Goal: Task Accomplishment & Management: Use online tool/utility

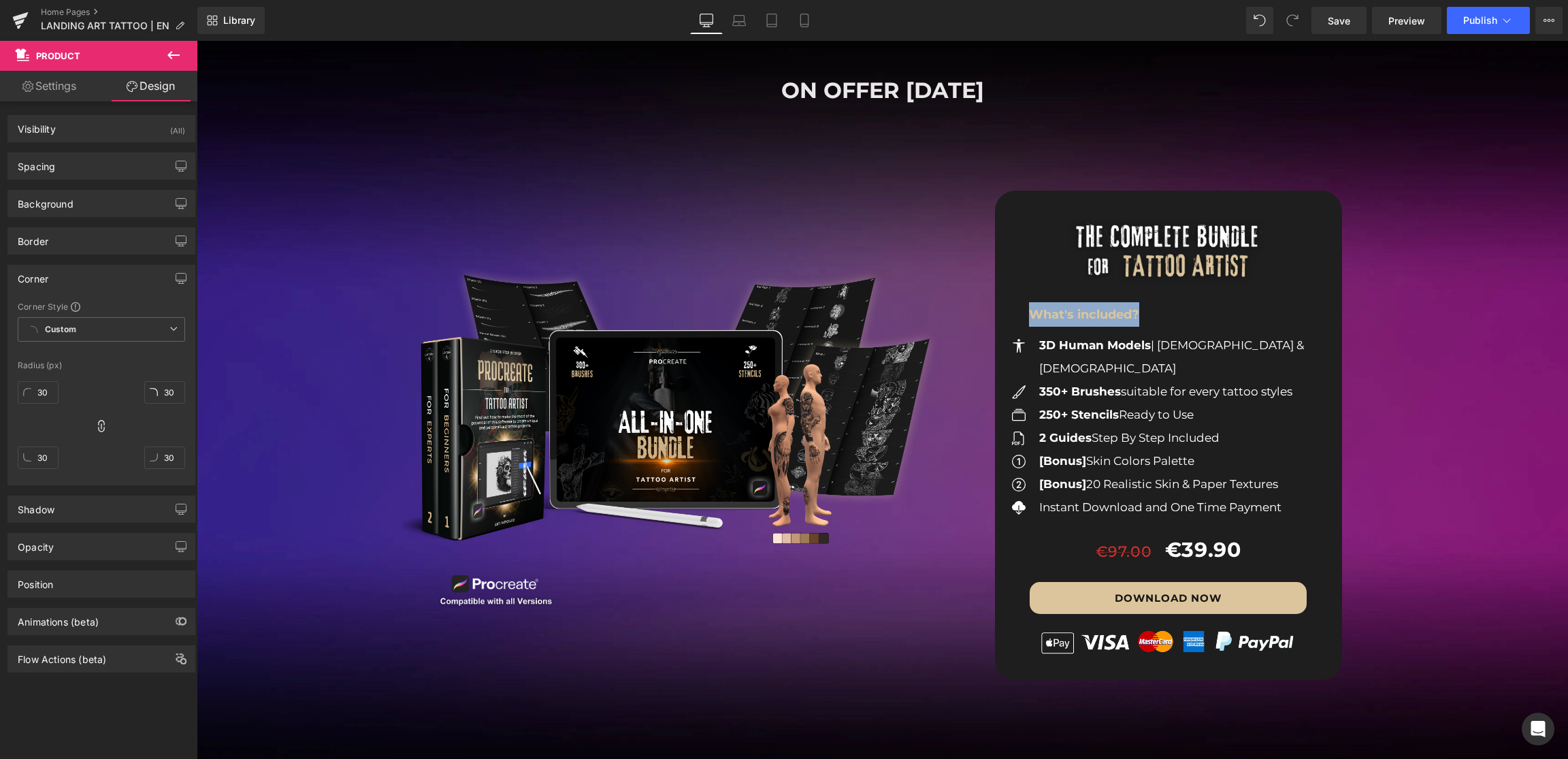
click at [1257, 331] on div "Image What's included? Text Block Icon 3D Human Models | [DEMOGRAPHIC_DATA] & […" at bounding box center [1168, 440] width 333 height 432
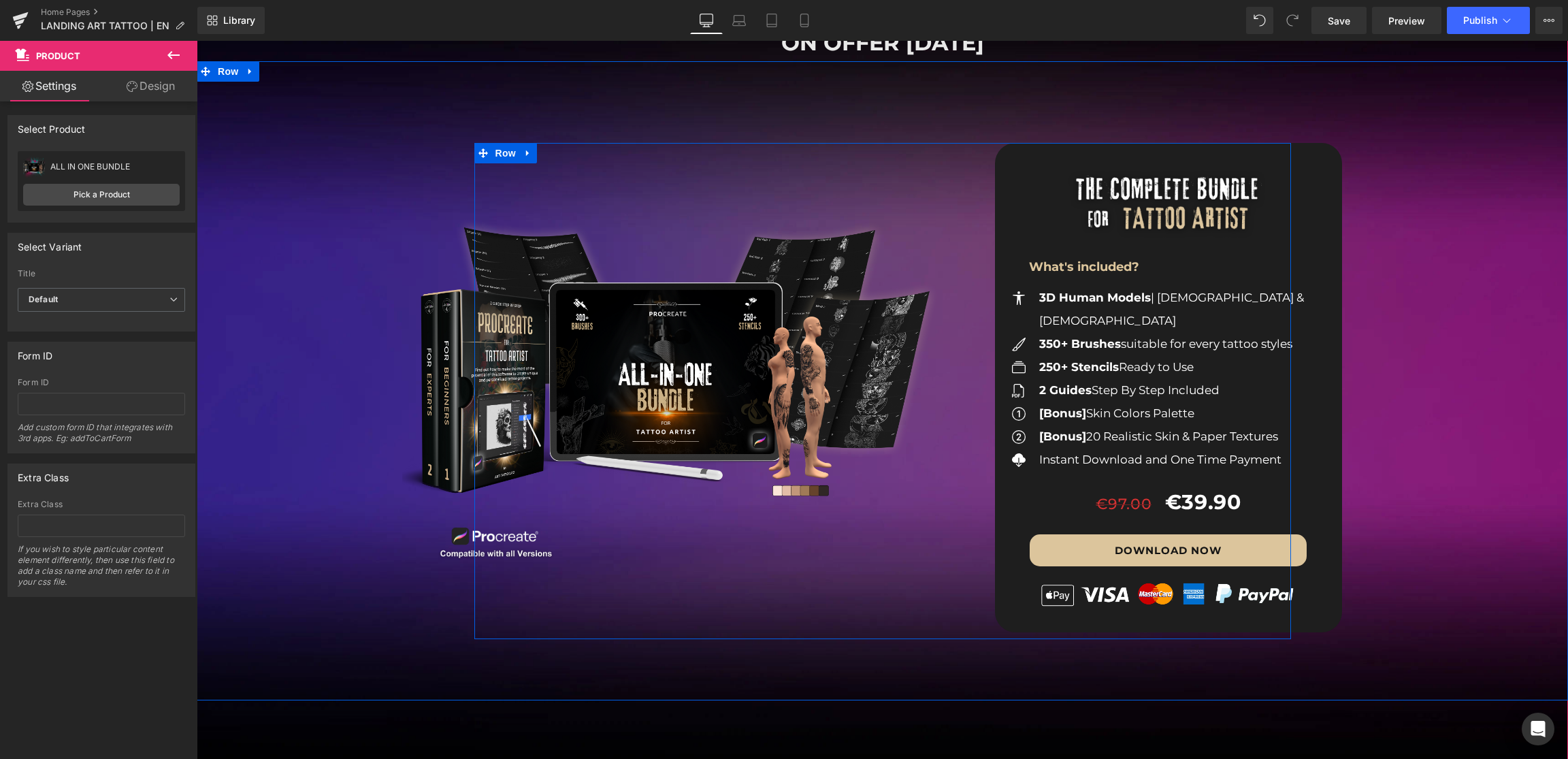
scroll to position [1567, 0]
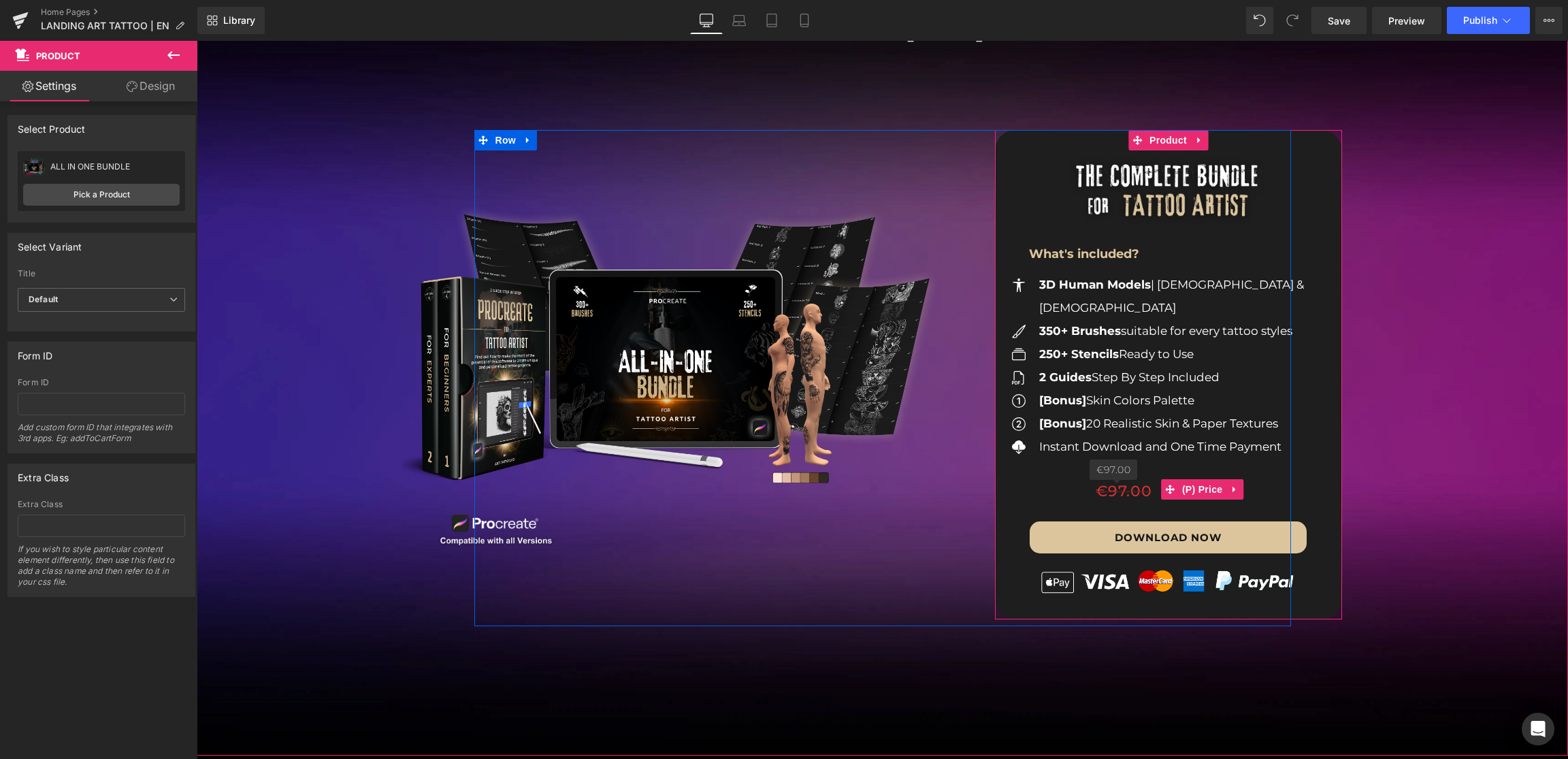
click at [1126, 481] on span "€97.00 €97.00" at bounding box center [1123, 490] width 56 height 19
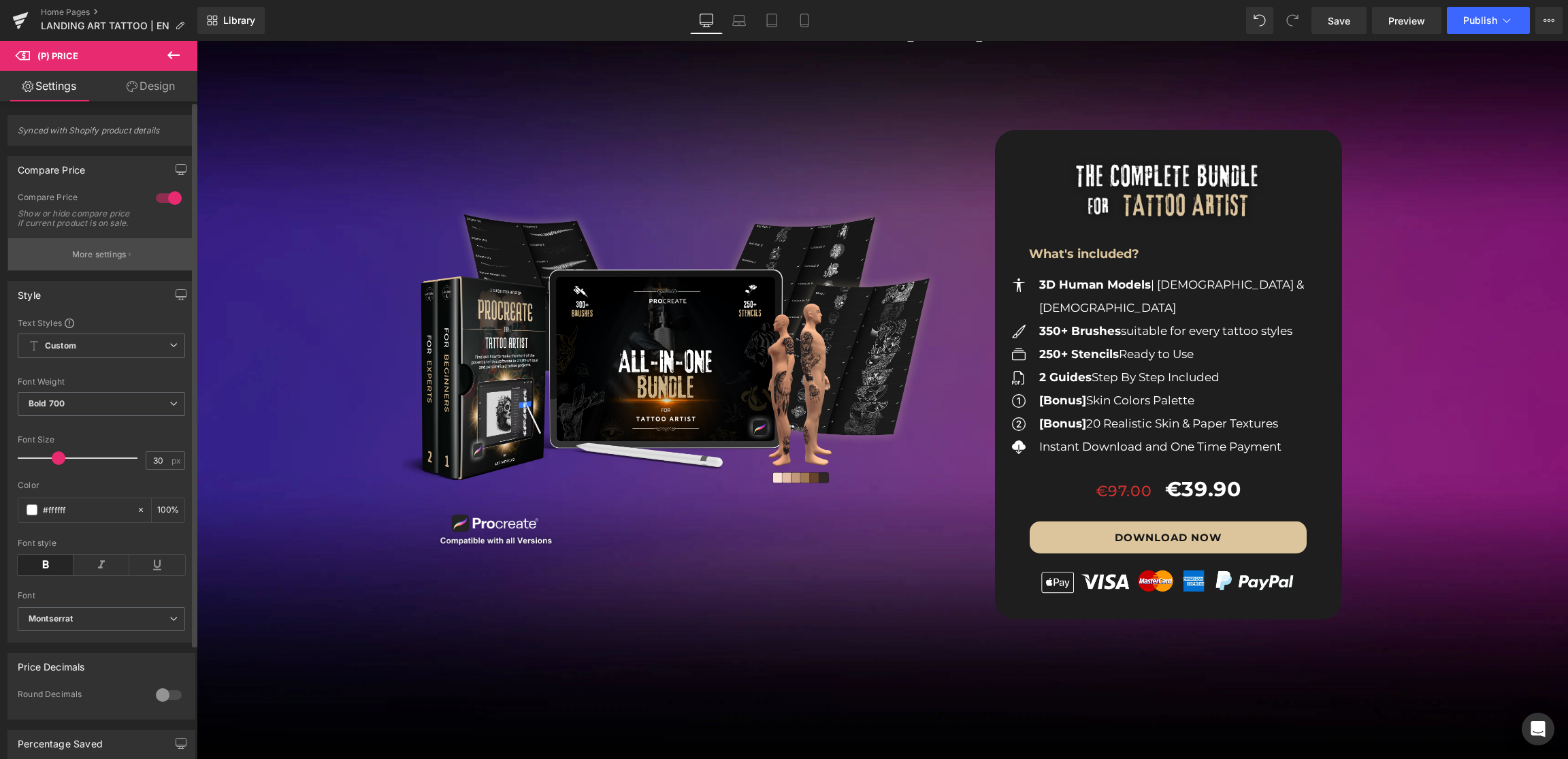
click at [95, 257] on button "More settings" at bounding box center [101, 254] width 187 height 32
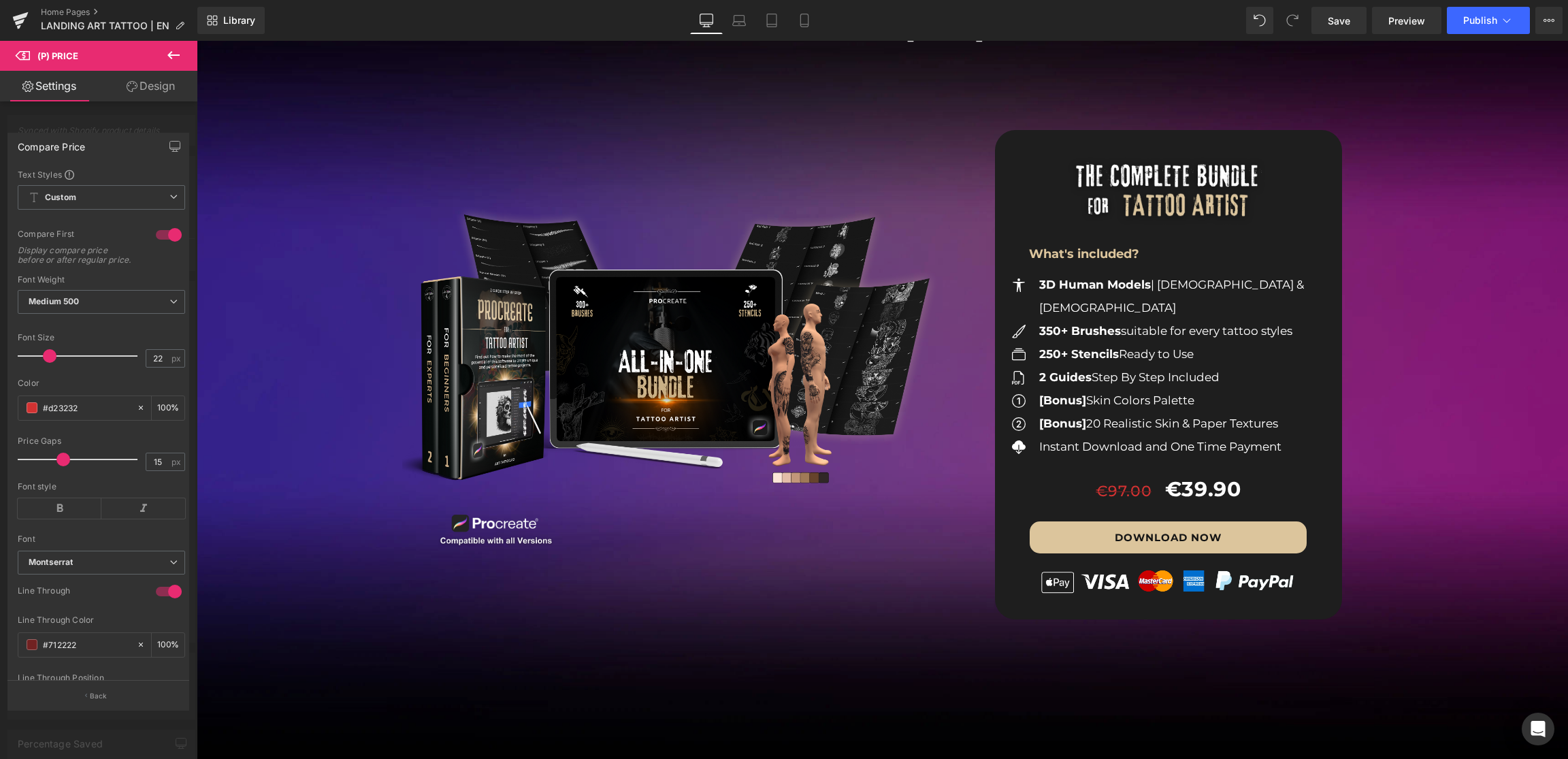
scroll to position [71, 0]
click at [95, 349] on input "#d23232" at bounding box center [86, 356] width 87 height 15
click at [96, 349] on input "#d23232" at bounding box center [86, 356] width 87 height 15
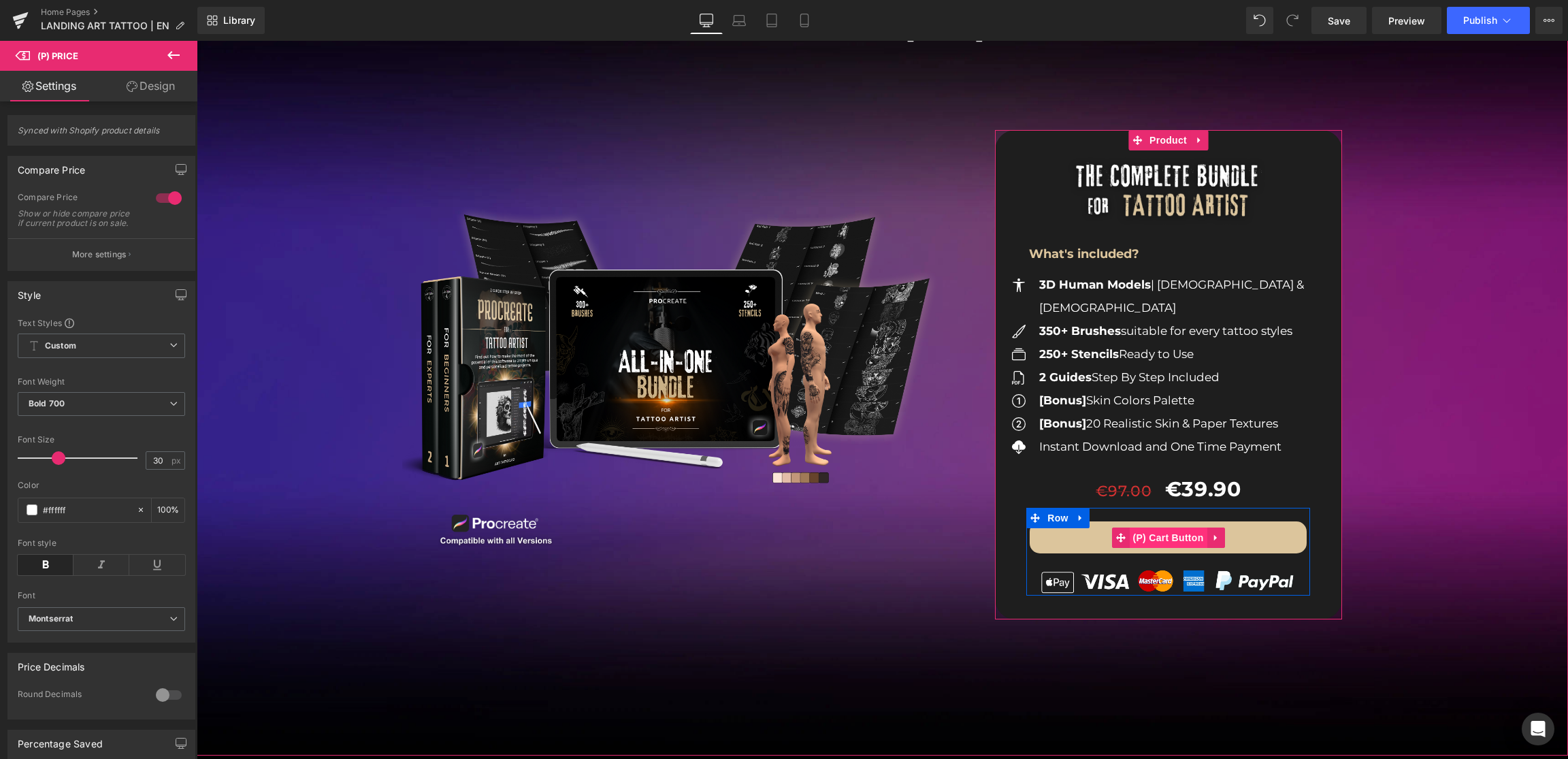
click at [1183, 528] on span "(P) Cart Button" at bounding box center [1168, 538] width 77 height 21
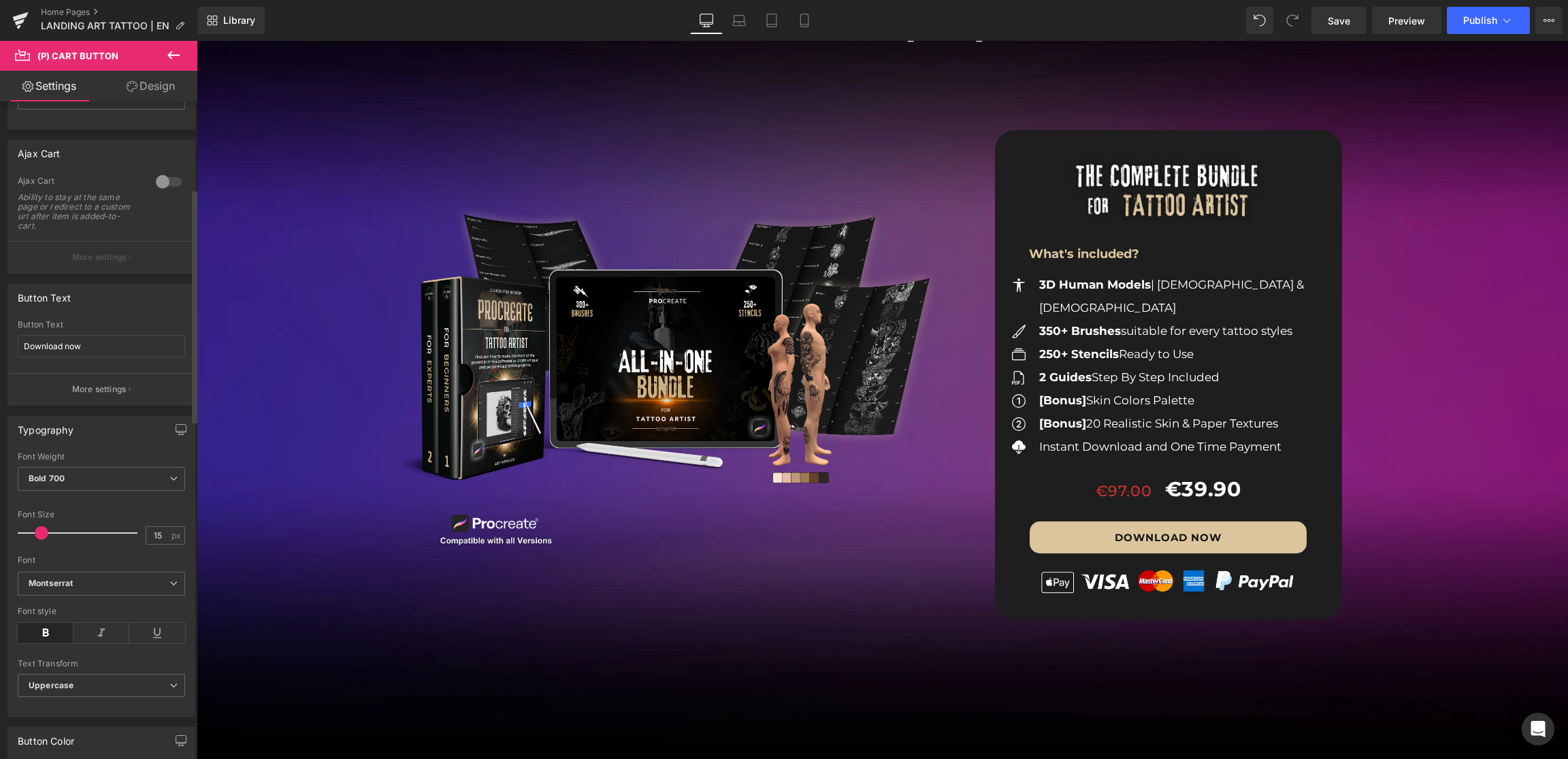
scroll to position [250, 0]
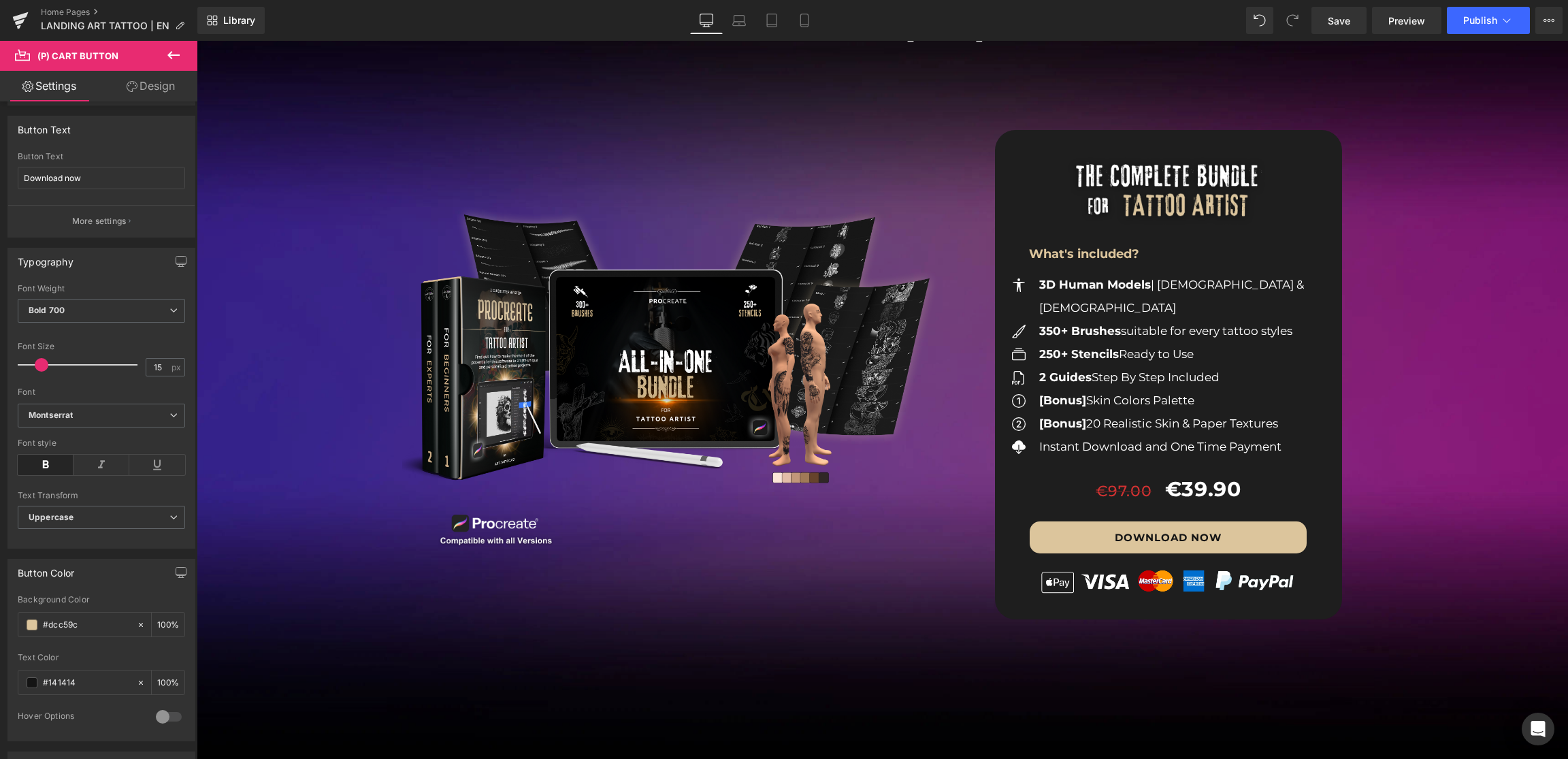
click at [173, 97] on link "Design" at bounding box center [151, 86] width 99 height 31
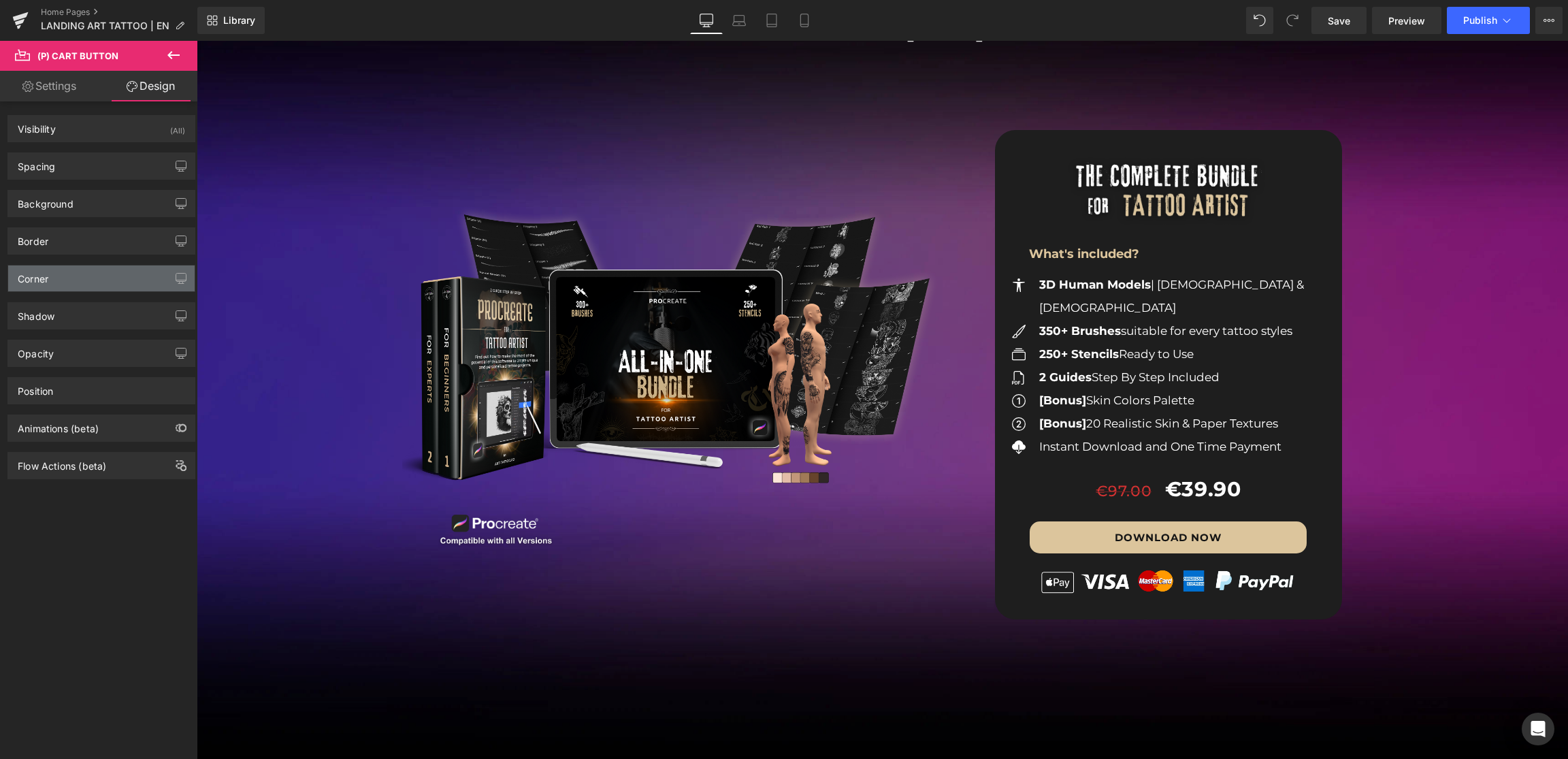
click at [64, 285] on div "Corner" at bounding box center [101, 279] width 187 height 26
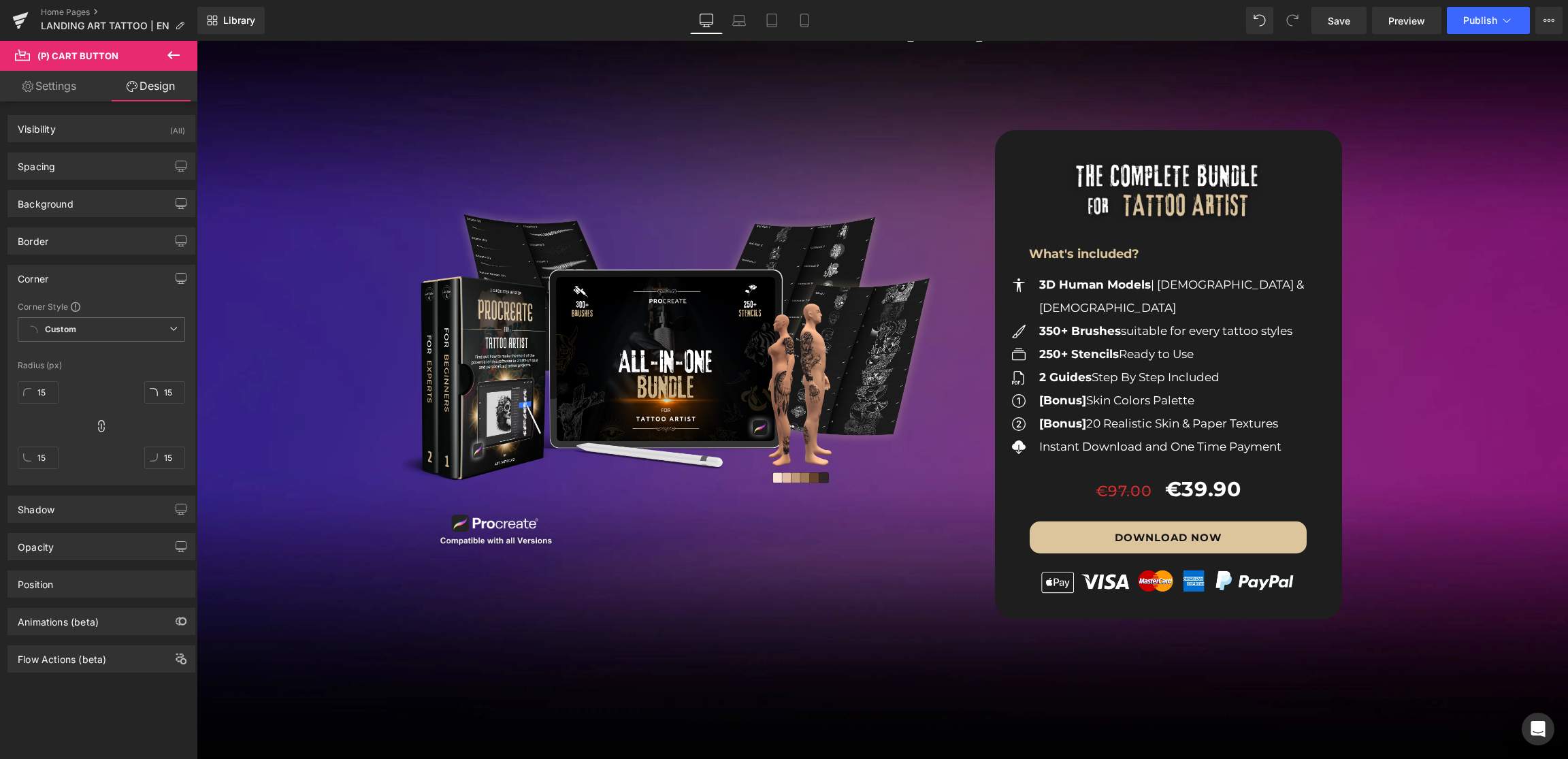
click at [36, 78] on link "Settings" at bounding box center [49, 86] width 99 height 31
type input "100"
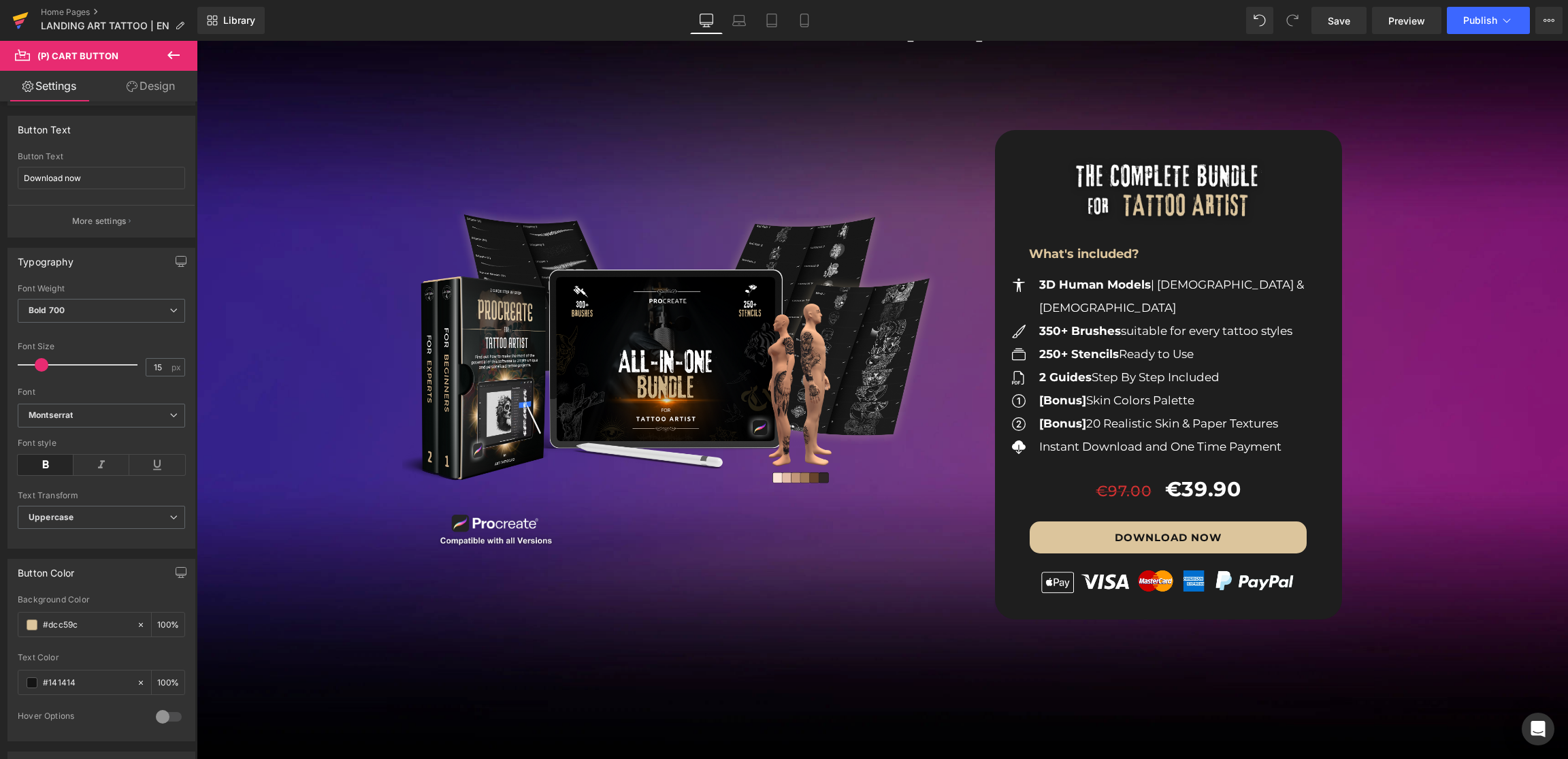
click at [19, 12] on icon at bounding box center [20, 20] width 17 height 34
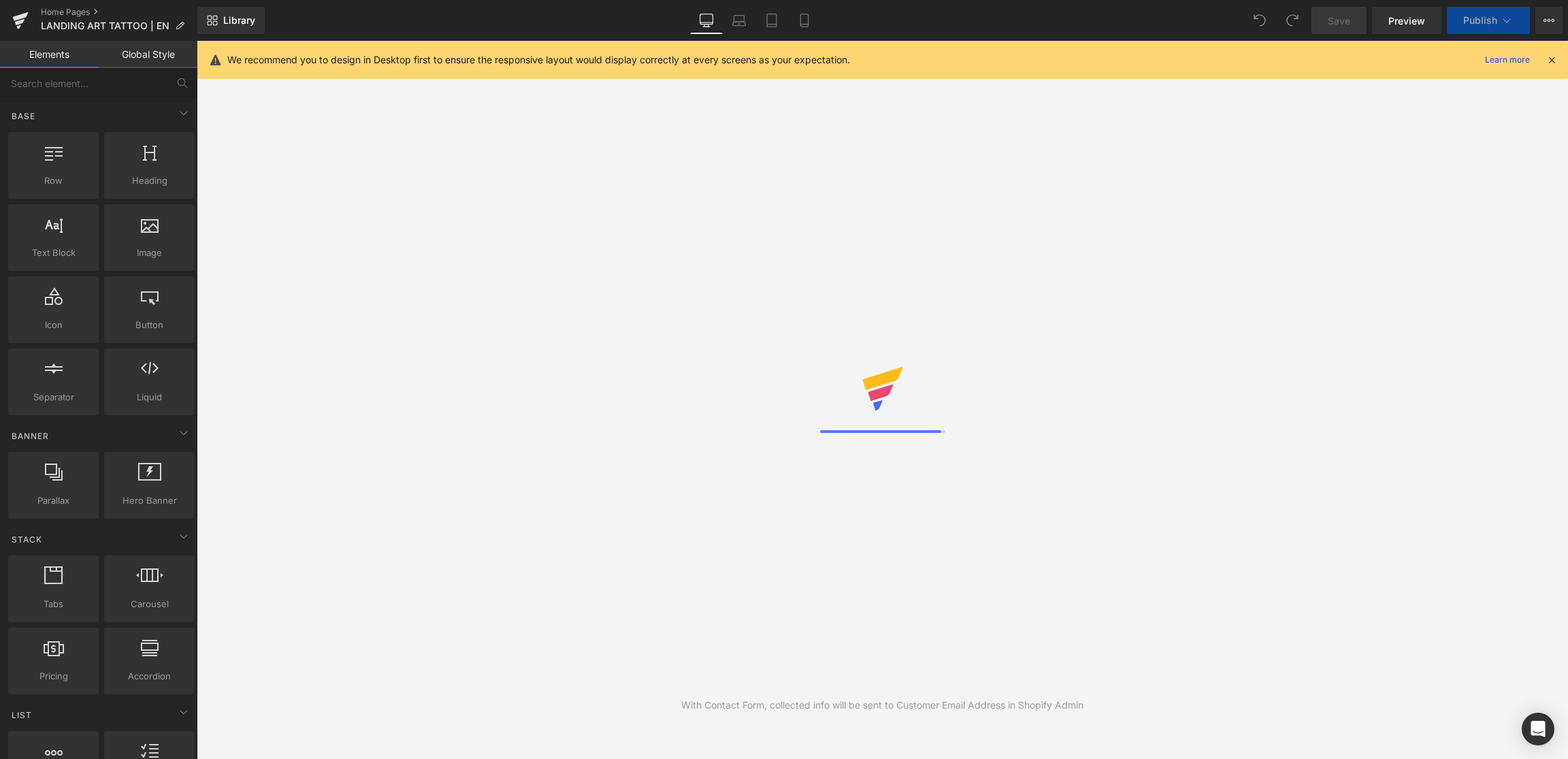
click at [1553, 56] on icon at bounding box center [1552, 59] width 12 height 12
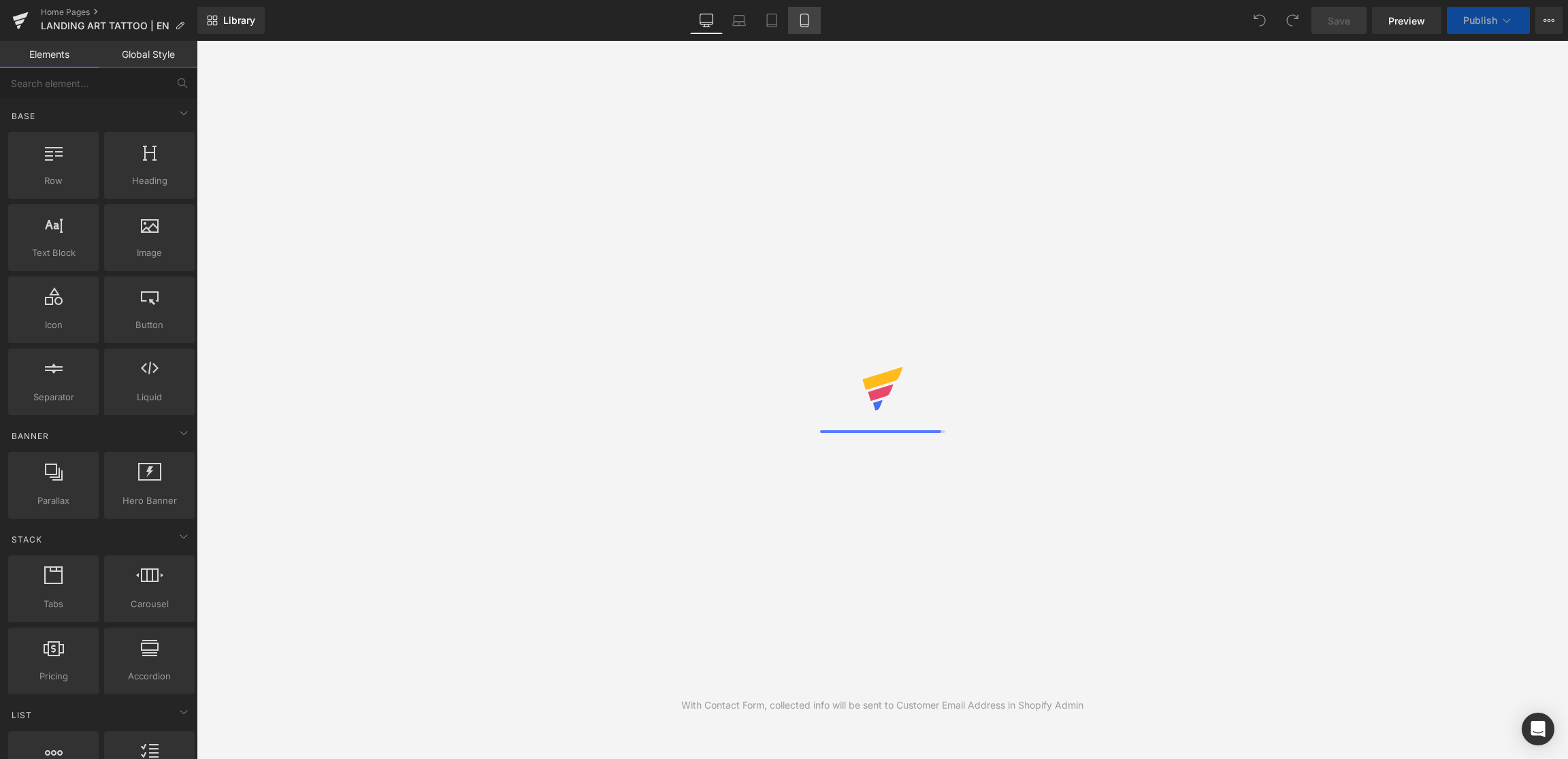
click at [802, 17] on icon at bounding box center [805, 21] width 14 height 14
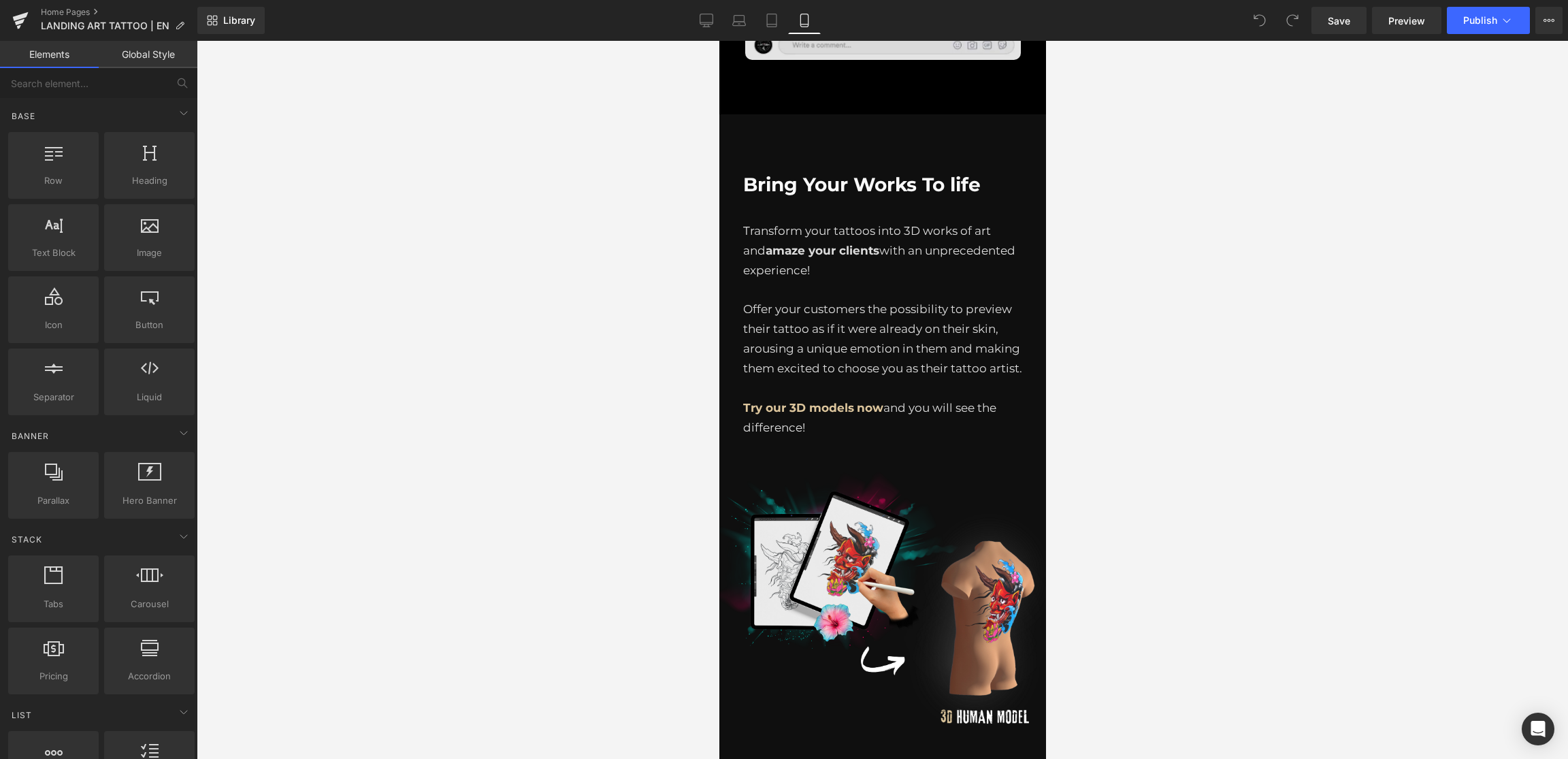
scroll to position [3103, 0]
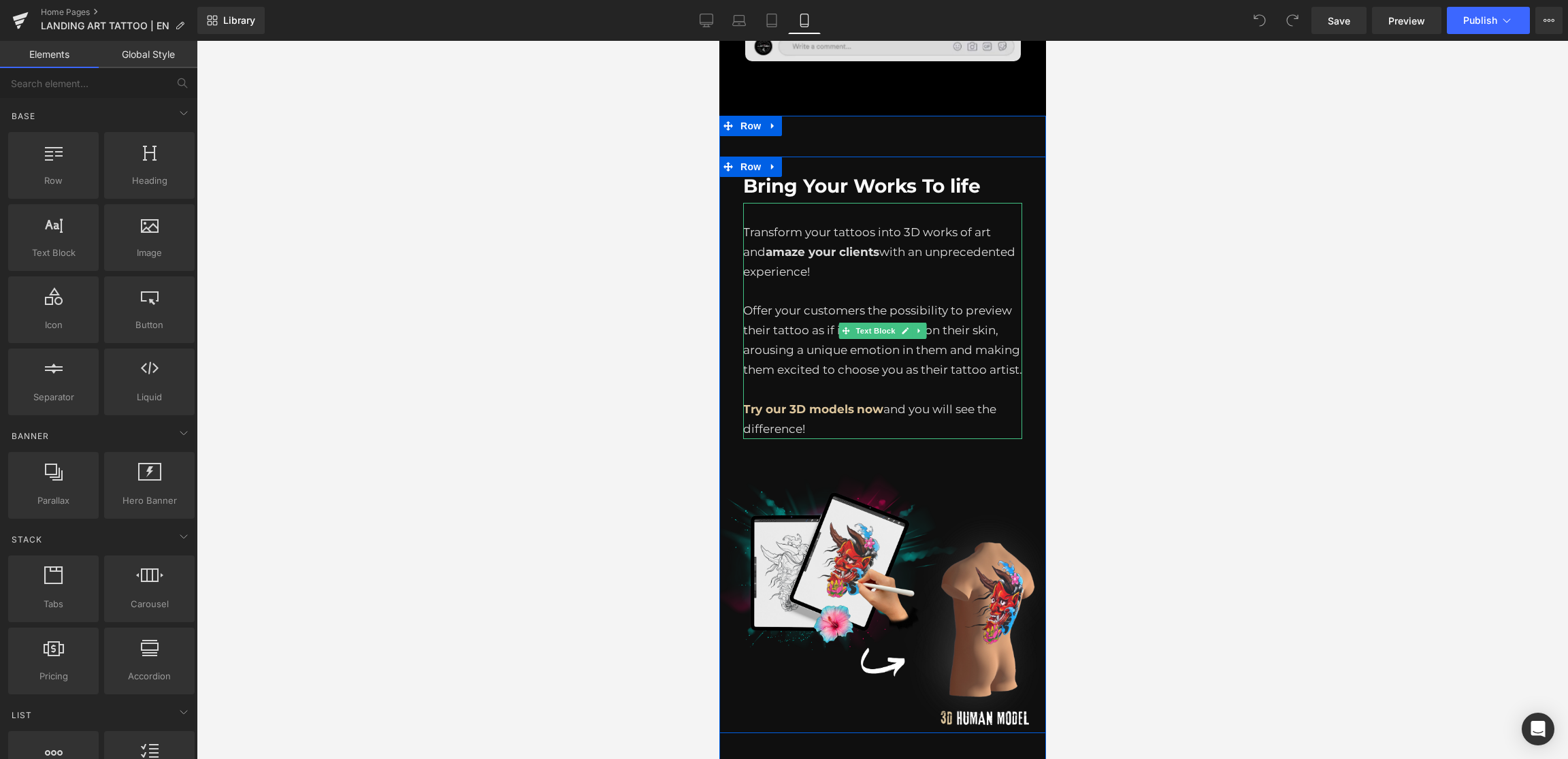
click at [761, 303] on p "Offer your customers the possibility to preview their tattoo as if it were alre…" at bounding box center [882, 340] width 279 height 79
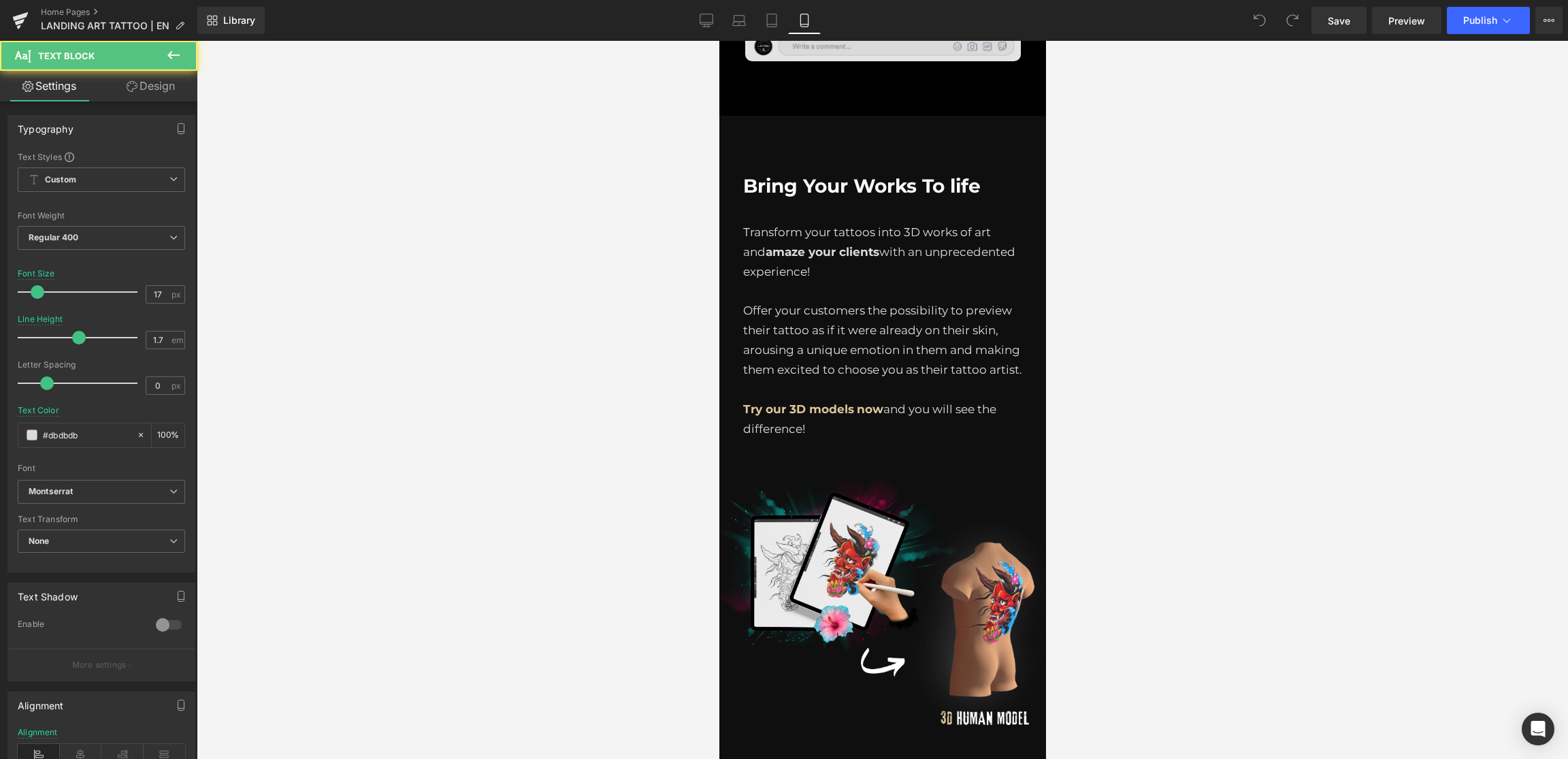
click at [825, 303] on p "Offer your customers the possibility to preview their tattoo as if it were alre…" at bounding box center [882, 340] width 279 height 79
click at [79, 432] on input "#dbdbdb" at bounding box center [86, 434] width 87 height 15
click at [465, 381] on div at bounding box center [882, 399] width 1371 height 717
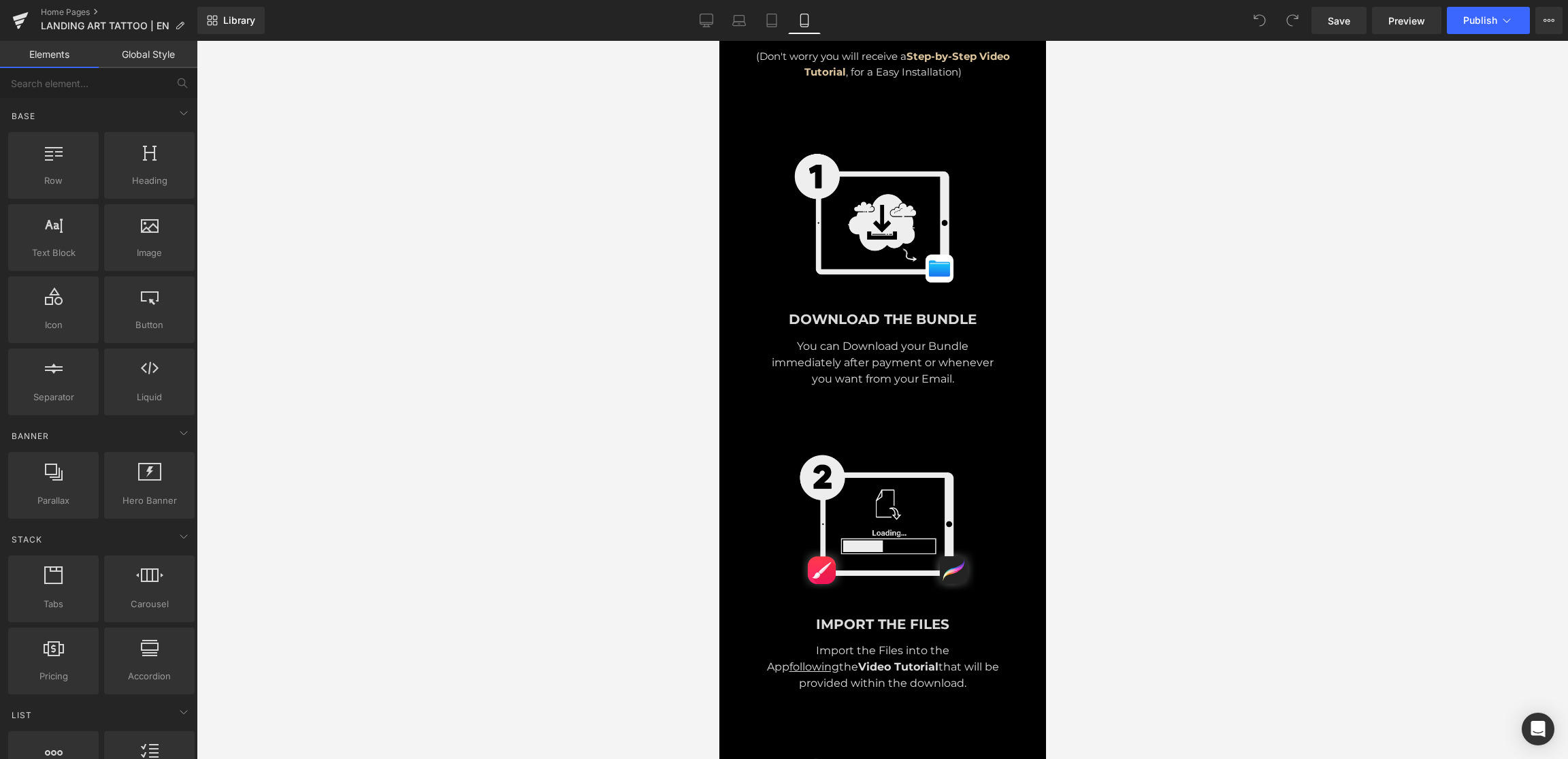
scroll to position [5826, 0]
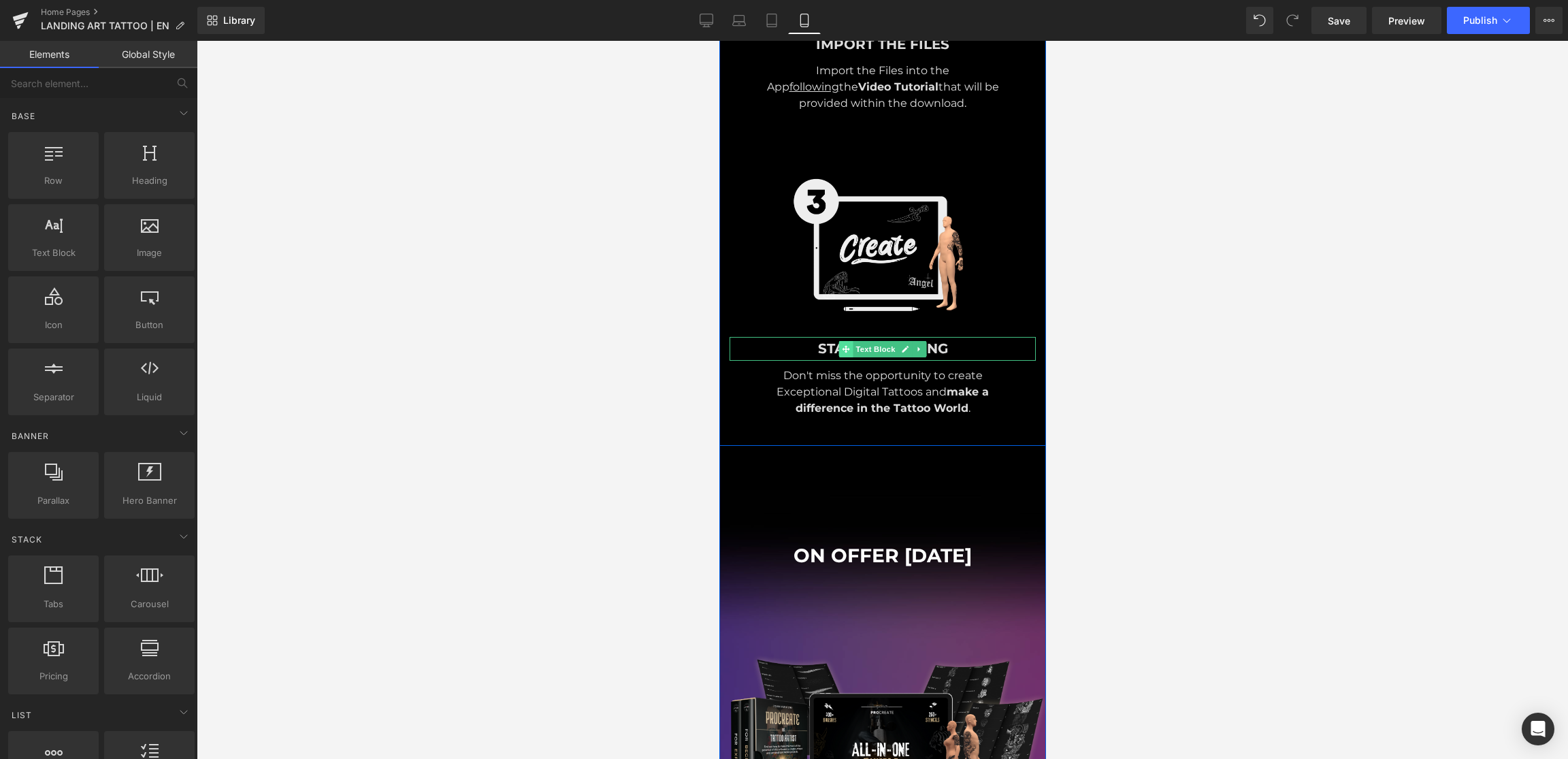
click at [848, 353] on icon at bounding box center [845, 349] width 8 height 8
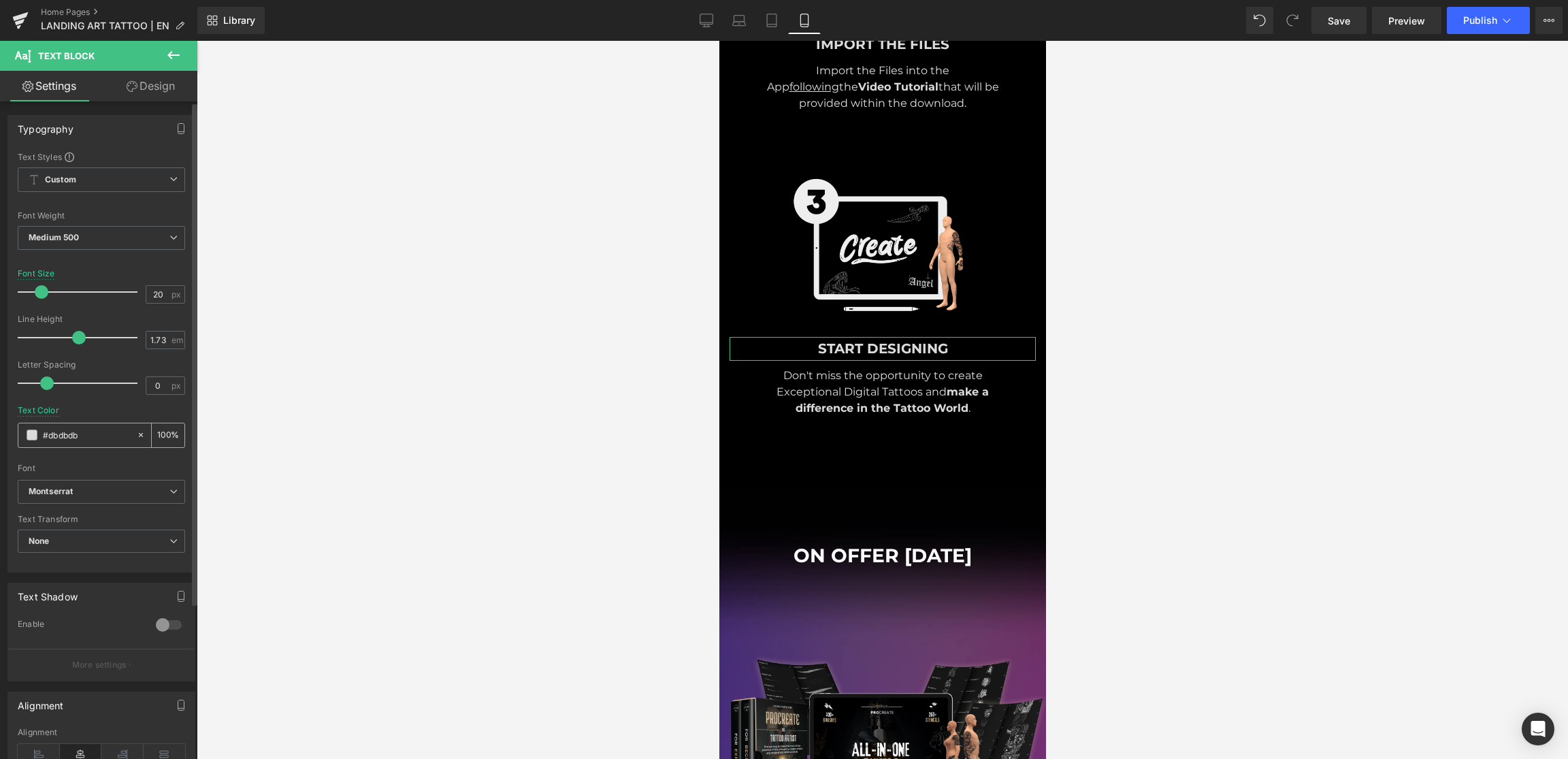
click at [83, 434] on input "#dbdbdb" at bounding box center [86, 434] width 87 height 15
click at [99, 432] on input "#dbdbdb" at bounding box center [86, 434] width 87 height 15
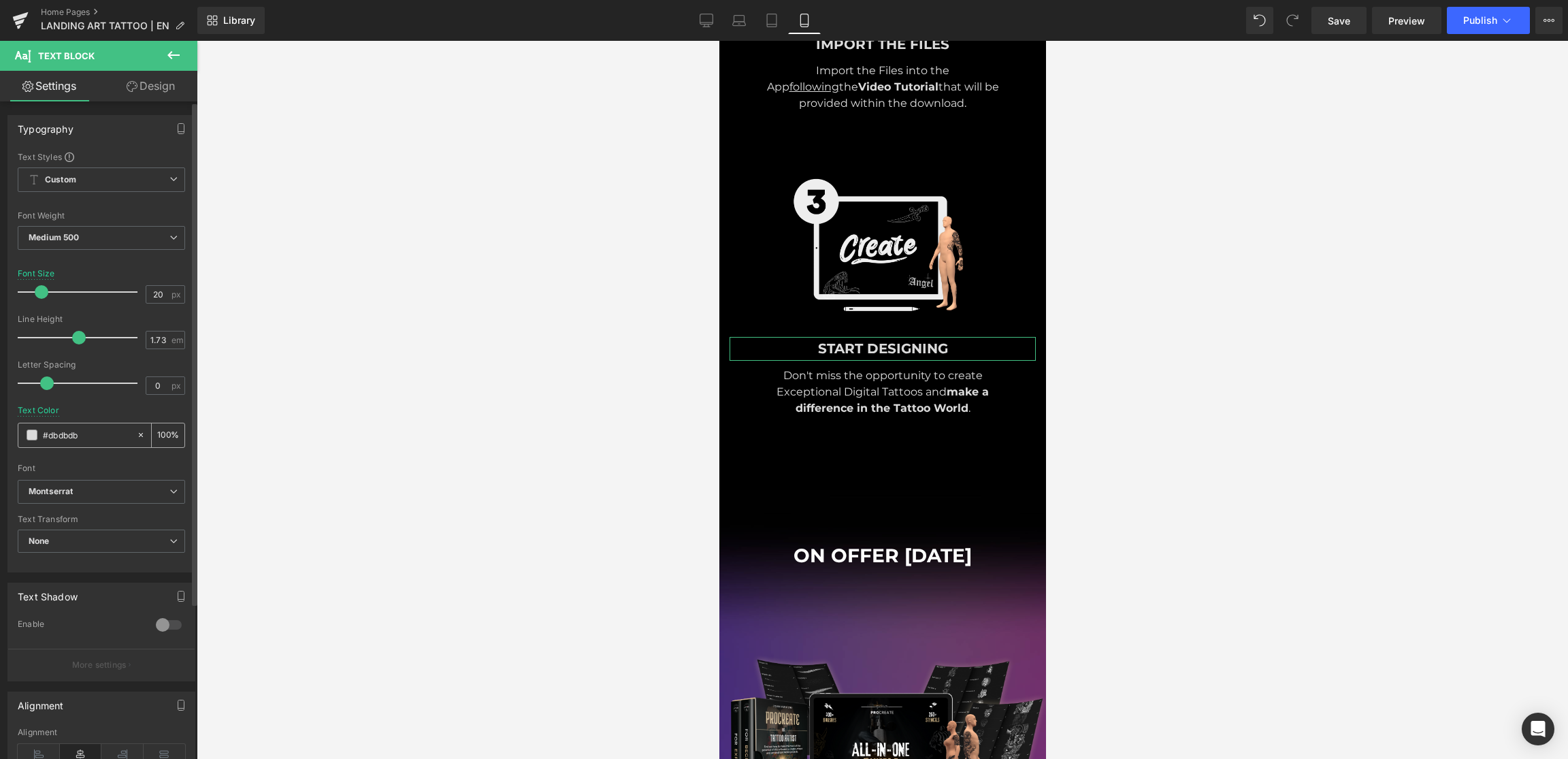
click at [99, 432] on input "#dbdbdb" at bounding box center [86, 434] width 87 height 15
click at [75, 434] on input "#dbdbdb" at bounding box center [86, 434] width 87 height 15
click at [24, 11] on icon at bounding box center [20, 20] width 17 height 34
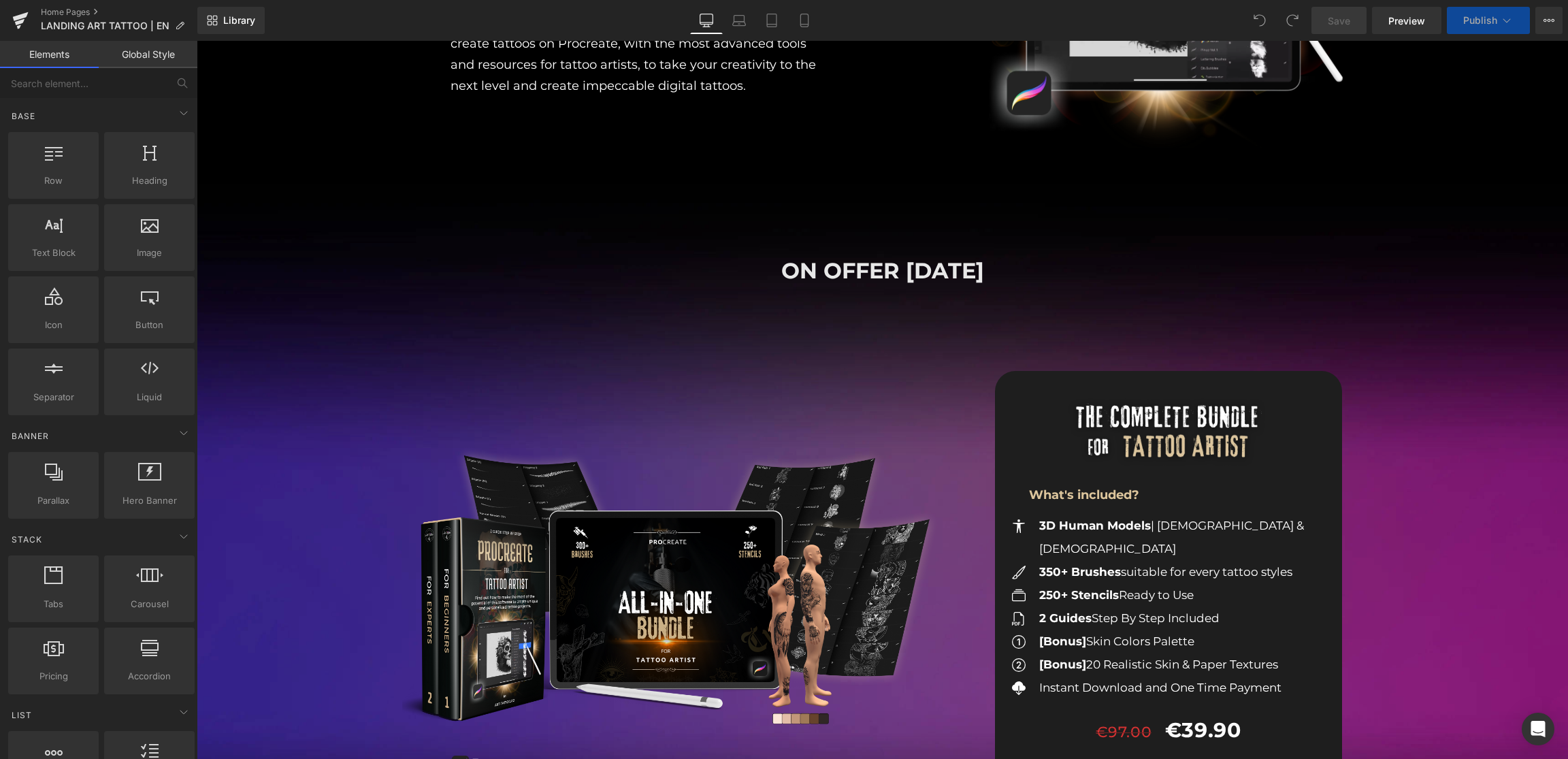
scroll to position [1327, 0]
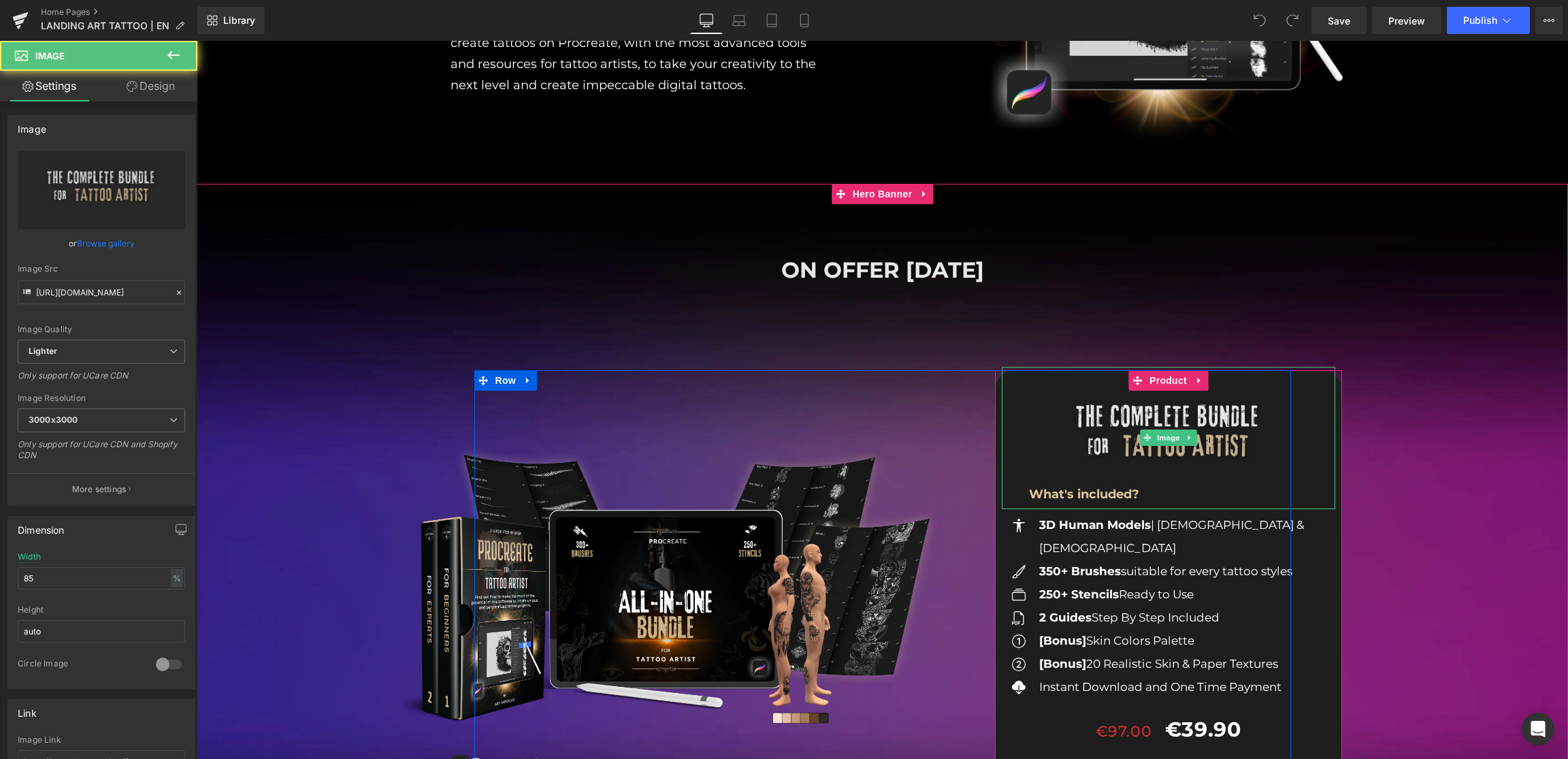
click at [1053, 394] on img at bounding box center [1168, 437] width 284 height 141
click at [1176, 383] on span "Product" at bounding box center [1168, 380] width 44 height 21
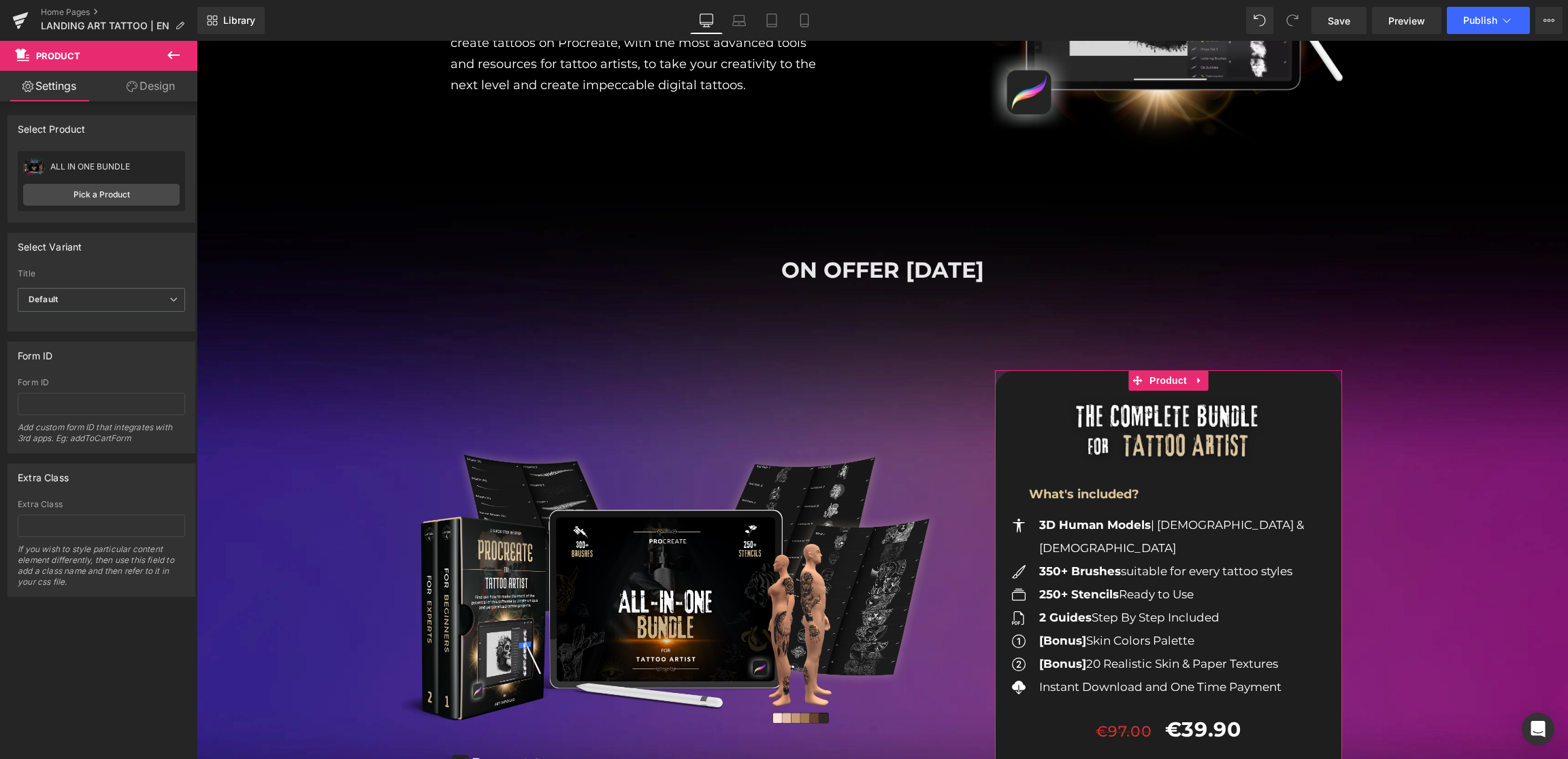
click at [136, 88] on link "Design" at bounding box center [151, 86] width 99 height 31
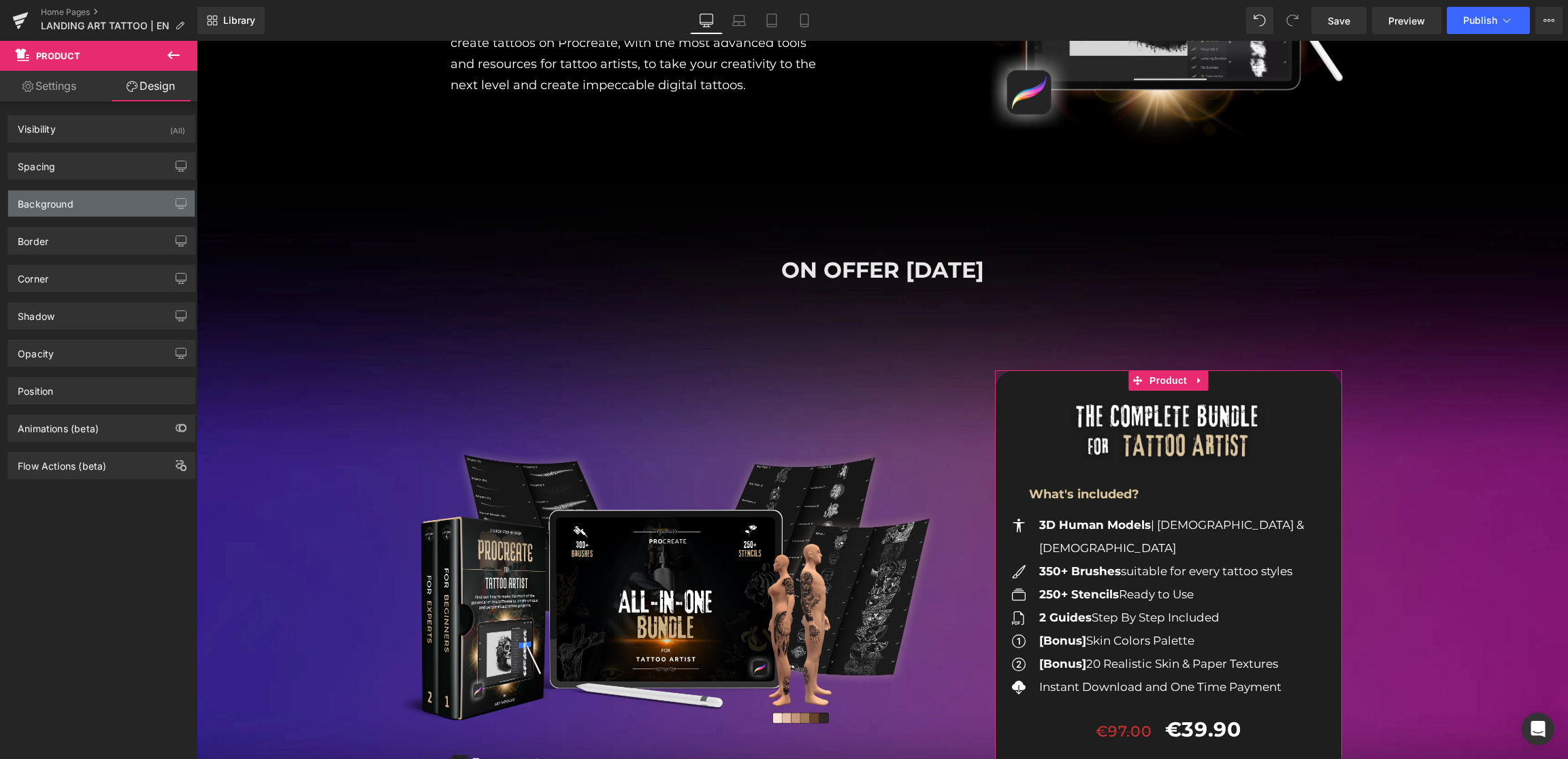
click at [81, 207] on div "Background" at bounding box center [101, 204] width 187 height 26
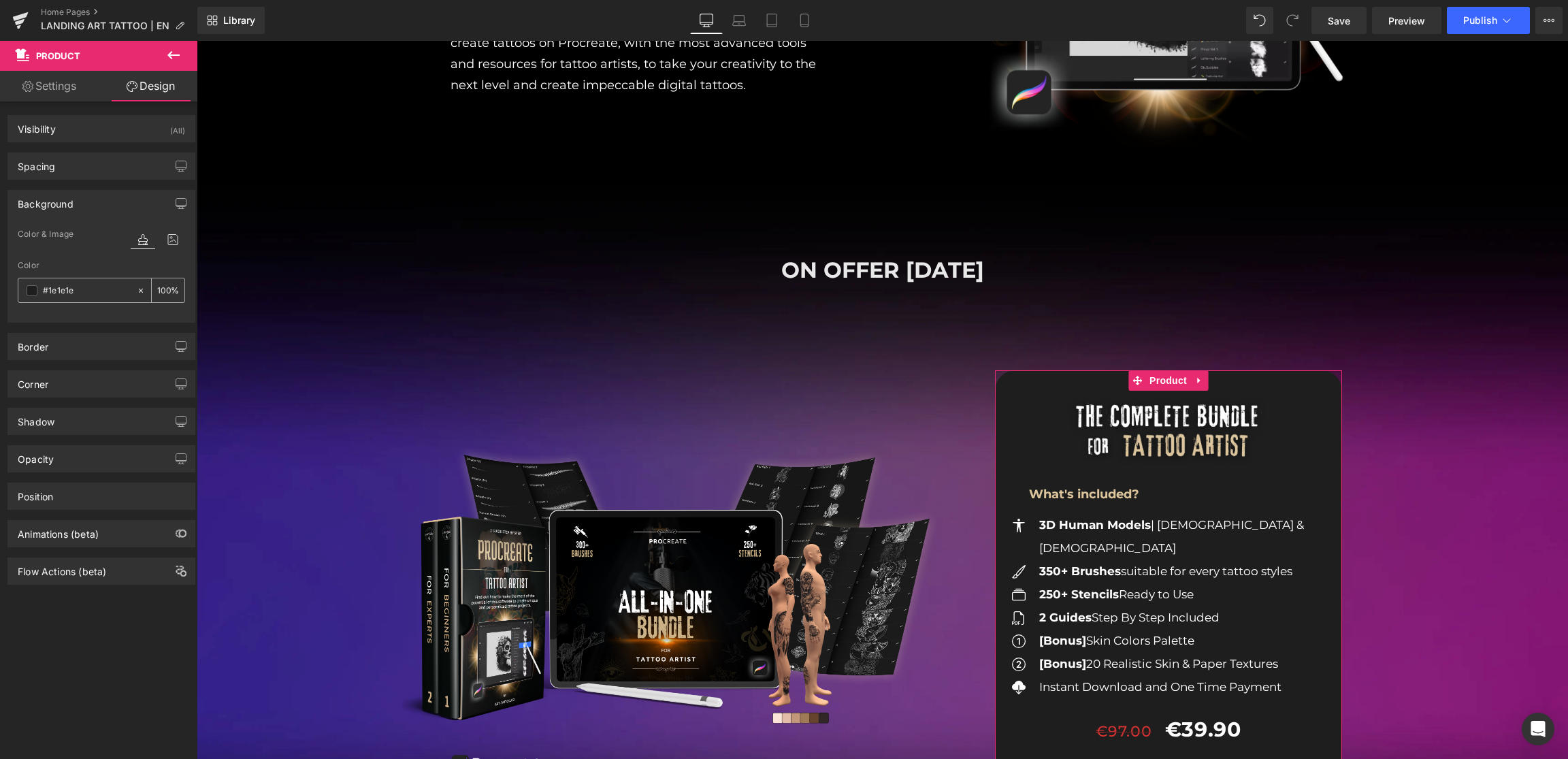
click at [95, 288] on input "text" at bounding box center [86, 290] width 87 height 15
type input "#1e1e1e"
